Goal: Task Accomplishment & Management: Use online tool/utility

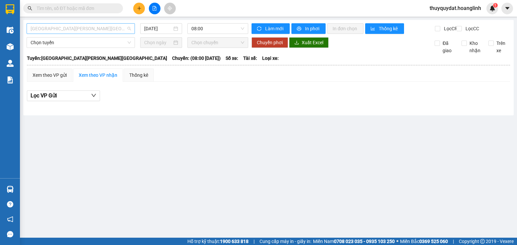
click at [83, 28] on span "[GEOGRAPHIC_DATA][PERSON_NAME][GEOGRAPHIC_DATA]" at bounding box center [81, 29] width 100 height 10
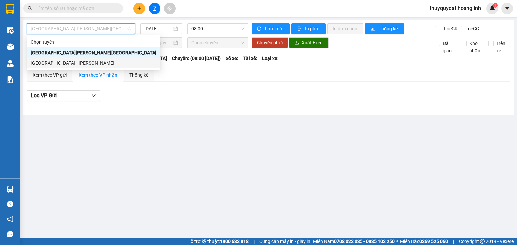
click at [93, 60] on div "[GEOGRAPHIC_DATA] - [PERSON_NAME]" at bounding box center [94, 62] width 126 height 7
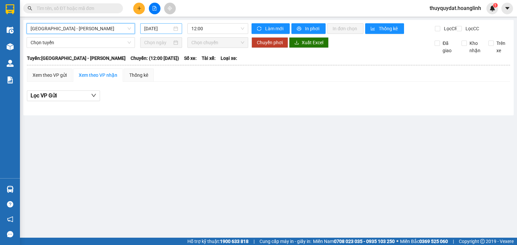
click at [157, 28] on input "[DATE]" at bounding box center [158, 28] width 28 height 7
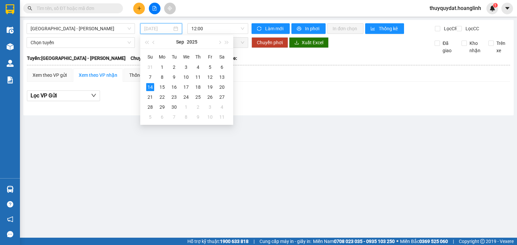
drag, startPoint x: 222, startPoint y: 76, endPoint x: 222, endPoint y: 57, distance: 18.9
click at [222, 75] on div "13" at bounding box center [222, 77] width 8 height 8
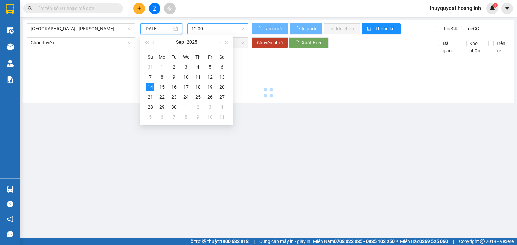
type input "[DATE]"
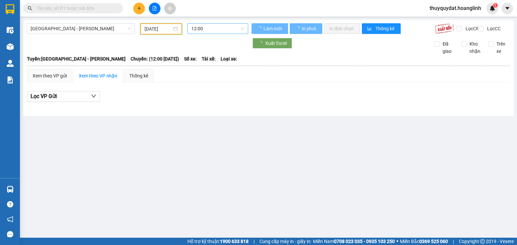
click at [218, 31] on span "12:00" at bounding box center [217, 29] width 53 height 10
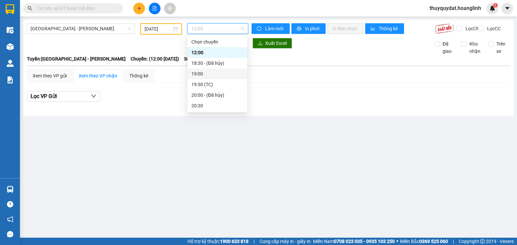
click at [215, 75] on div "19:00" at bounding box center [217, 73] width 52 height 7
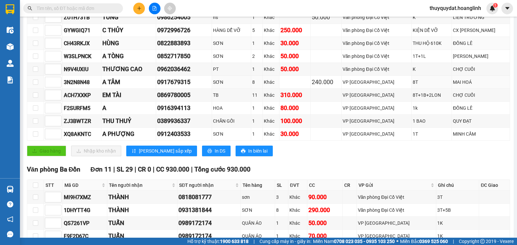
scroll to position [153, 0]
